Goal: Navigation & Orientation: Find specific page/section

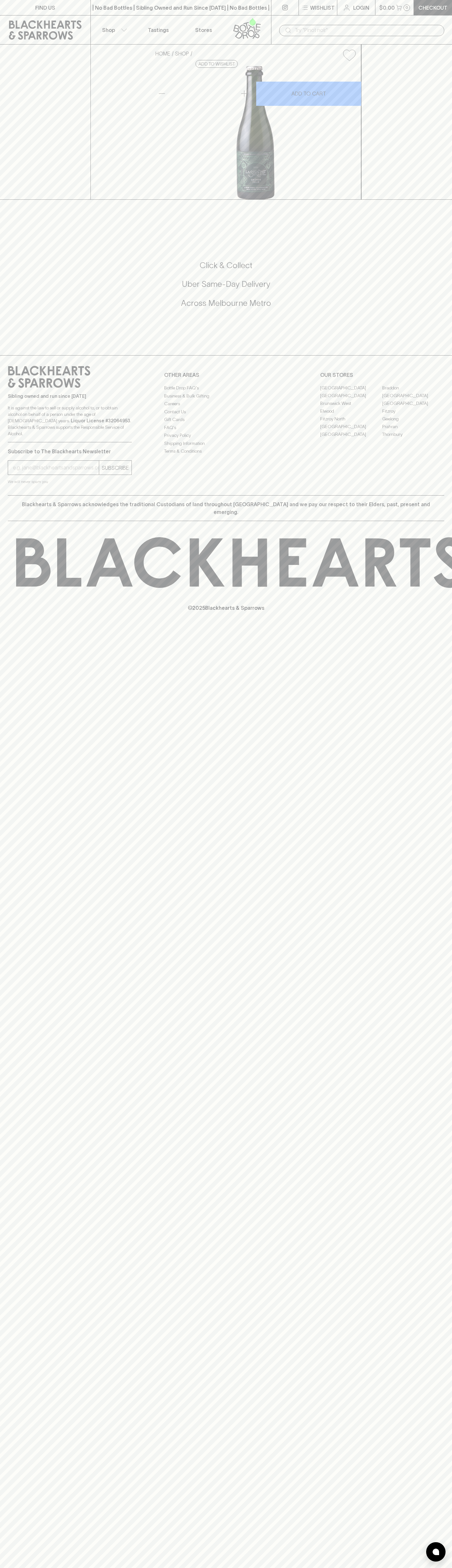
click at [434, 36] on div "​" at bounding box center [361, 30] width 165 height 12
click at [144, 1567] on html "FIND US | No Bad Bottles | Sibling Owned and Run Since [DATE] | No Bad Bottles …" at bounding box center [226, 784] width 452 height 1568
click at [21, 1567] on html "FIND US | No Bad Bottles | Sibling Owned and Run Since [DATE] | No Bad Bottles …" at bounding box center [226, 784] width 452 height 1568
